Goal: Check status: Check status

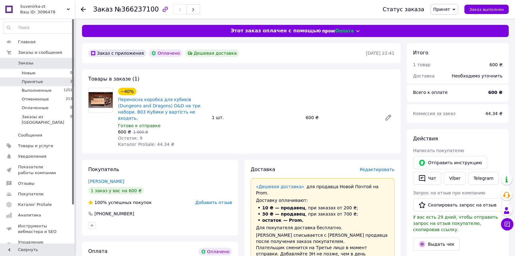
click at [34, 82] on span "Принятые" at bounding box center [32, 82] width 21 height 6
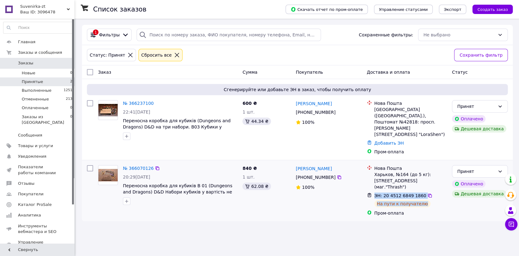
drag, startPoint x: 375, startPoint y: 183, endPoint x: 427, endPoint y: 193, distance: 53.0
click at [427, 193] on div "ЭН: 20 4512 6849 1860 На пути к получателю" at bounding box center [410, 199] width 75 height 17
copy div "ЭН: 20 4512 6849 1860 На пути к получателю"
